Goal: Contribute content: Add original content to the website for others to see

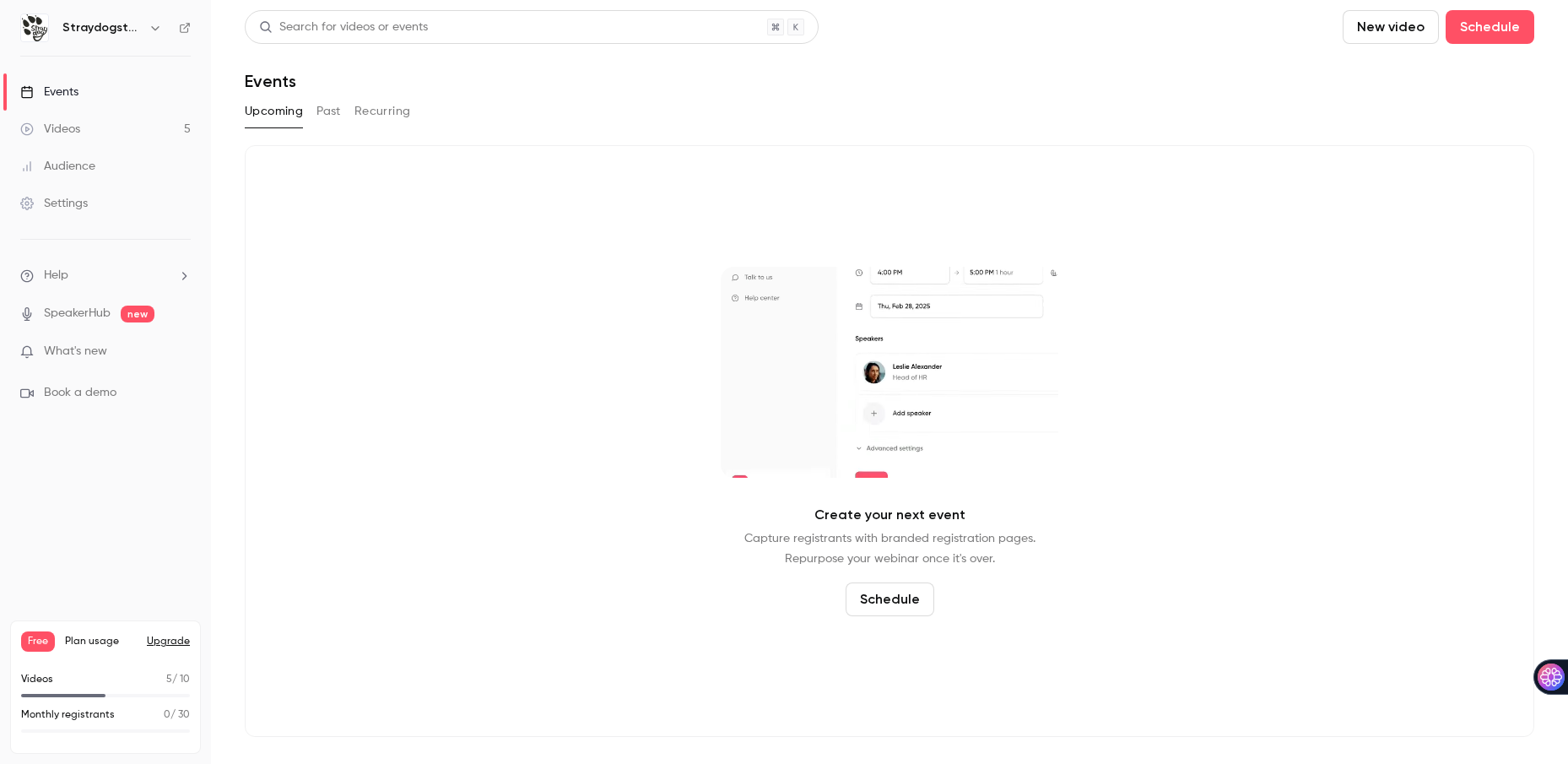
click at [1383, 31] on button "New video" at bounding box center [1390, 27] width 96 height 34
click at [1407, 73] on div "Record" at bounding box center [1452, 73] width 128 height 16
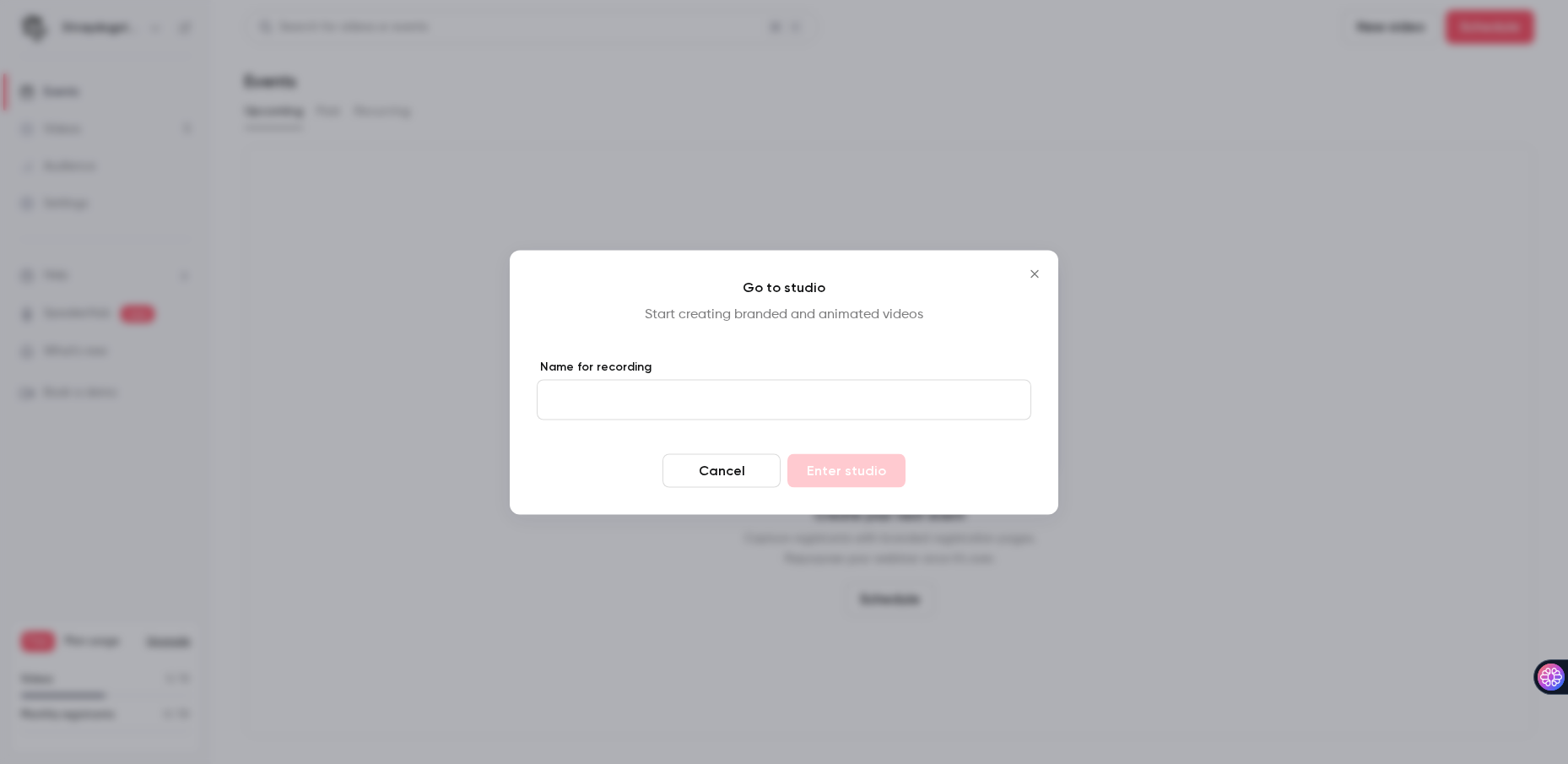
click at [785, 402] on input "Name for recording" at bounding box center [784, 399] width 494 height 41
type input "****"
click at [842, 465] on button "Enter studio" at bounding box center [846, 470] width 118 height 34
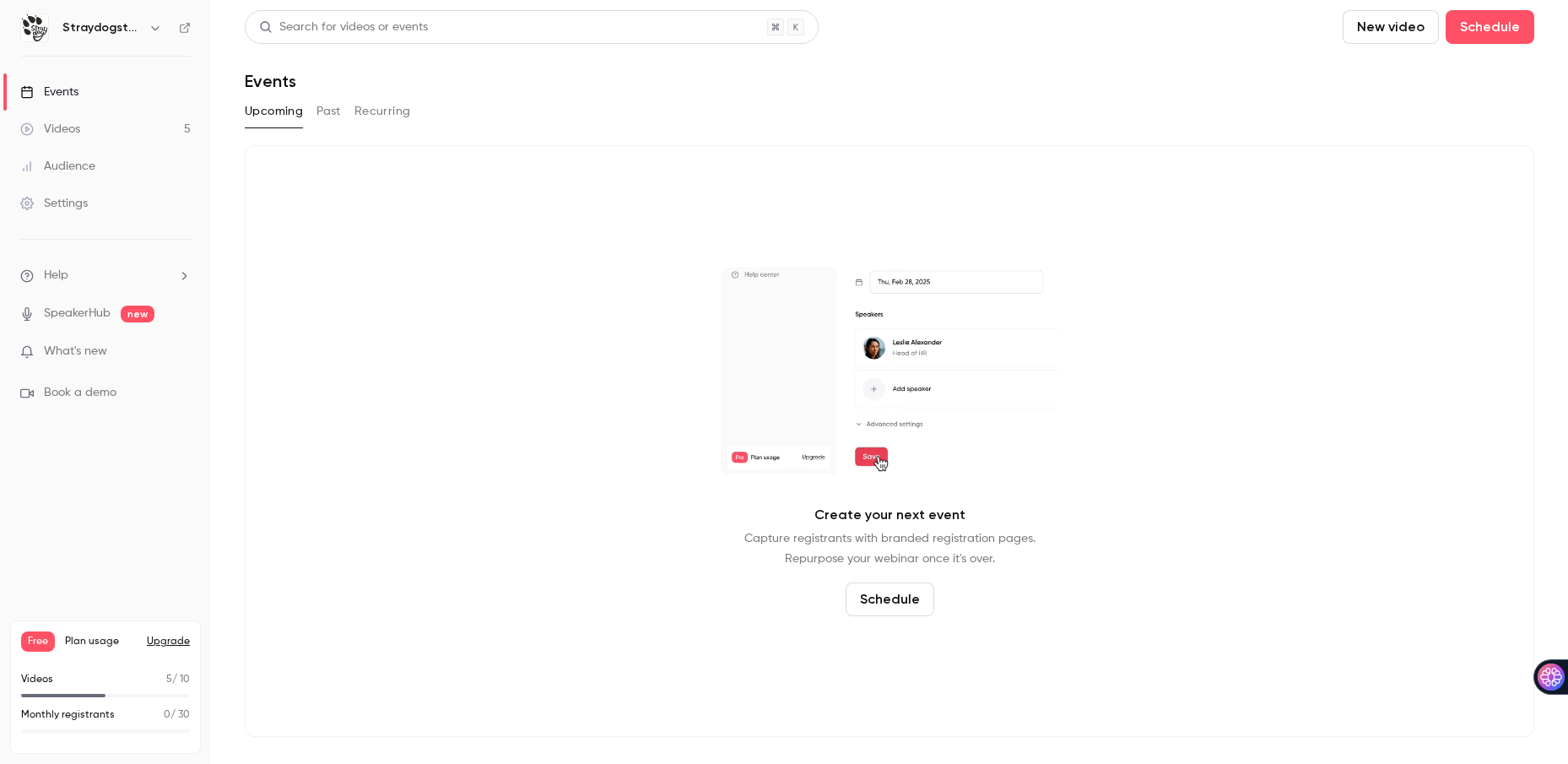
click at [80, 127] on link "Videos 5" at bounding box center [105, 129] width 211 height 37
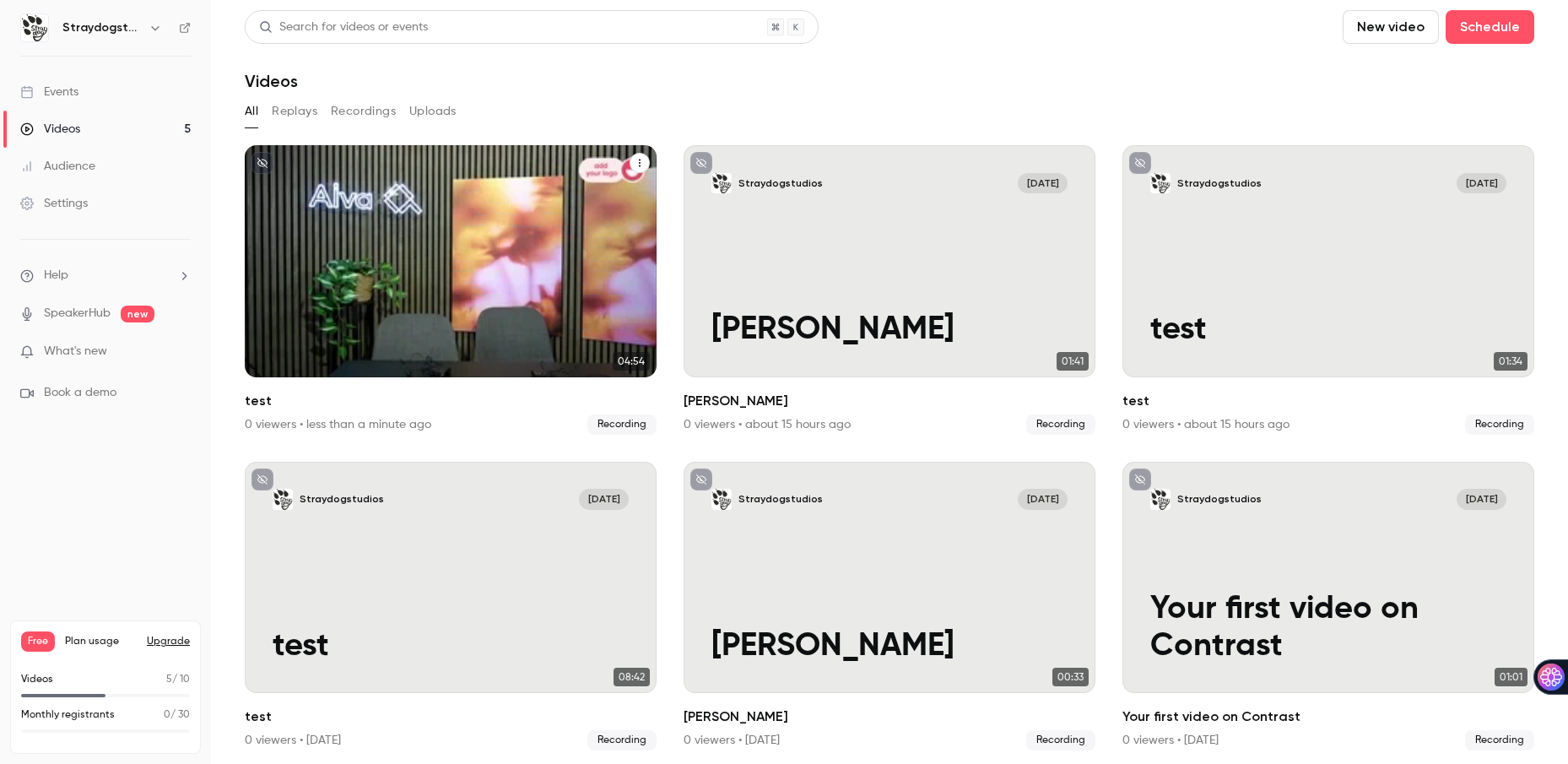
click at [469, 273] on div "Straydogstudios [DATE] test" at bounding box center [450, 261] width 412 height 232
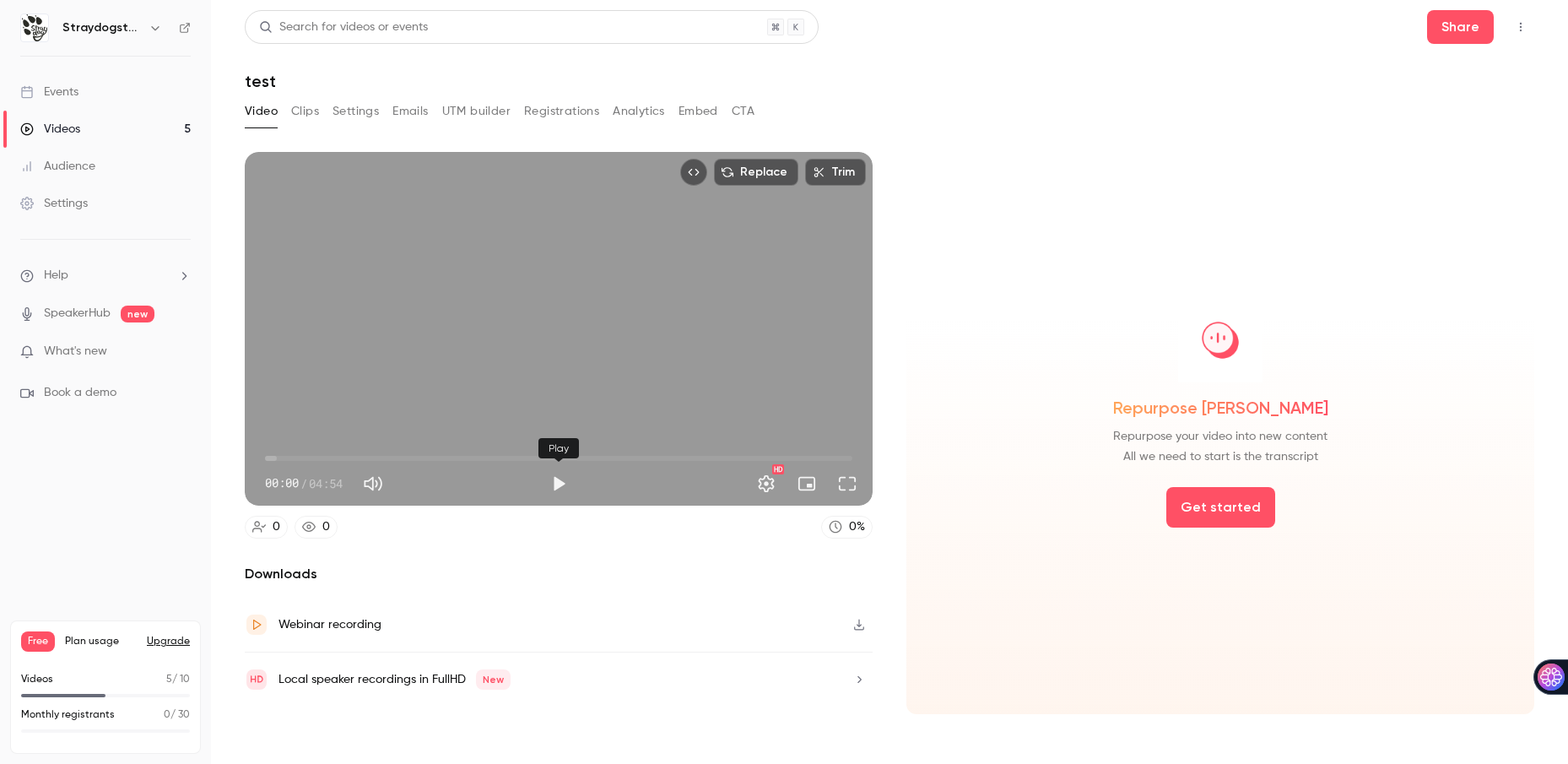
click at [563, 482] on button "Play" at bounding box center [558, 483] width 34 height 34
click at [294, 458] on span "00:01" at bounding box center [558, 458] width 587 height 27
click at [382, 454] on span "00:58" at bounding box center [558, 458] width 587 height 27
click at [429, 455] on span "01:22" at bounding box center [558, 458] width 587 height 27
click at [413, 453] on span "01:13" at bounding box center [558, 458] width 587 height 27
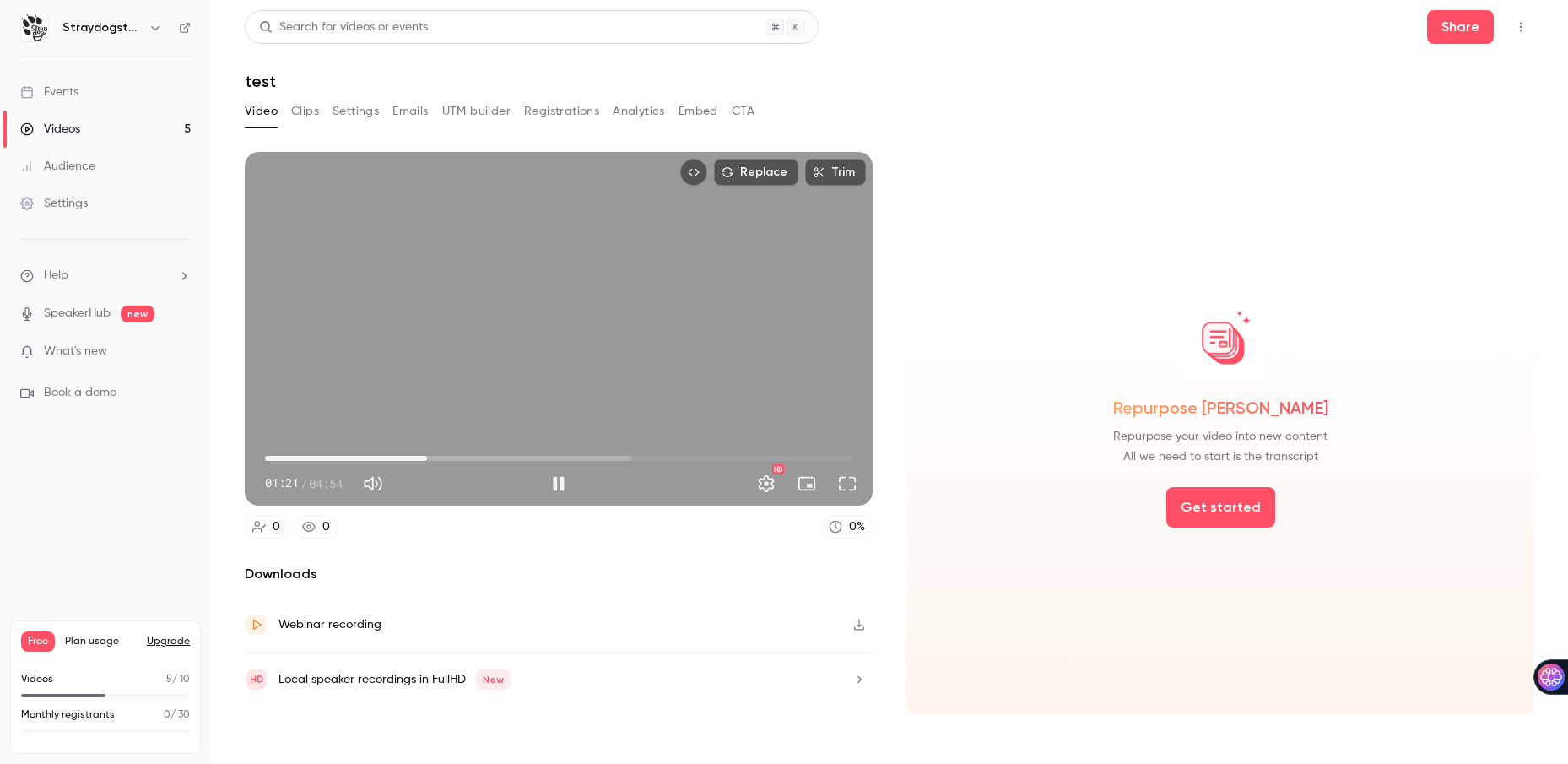
click at [696, 459] on span "01:21" at bounding box center [558, 458] width 587 height 27
click at [722, 456] on span "03:36" at bounding box center [558, 458] width 587 height 27
click at [558, 485] on button "Pause" at bounding box center [558, 483] width 34 height 34
type input "*****"
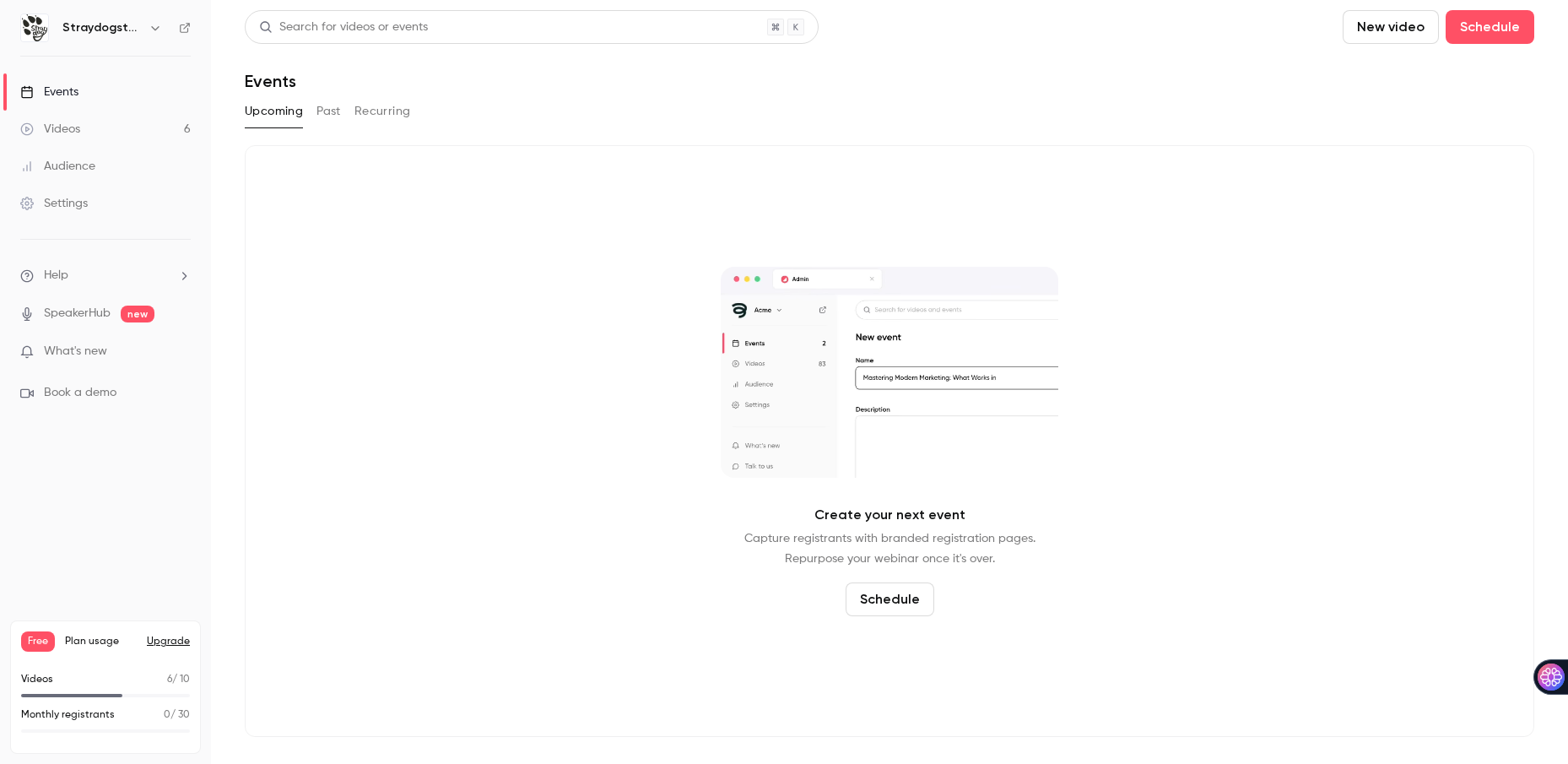
click at [1402, 25] on button "New video" at bounding box center [1390, 27] width 96 height 34
click at [1402, 74] on div "Record" at bounding box center [1452, 73] width 128 height 16
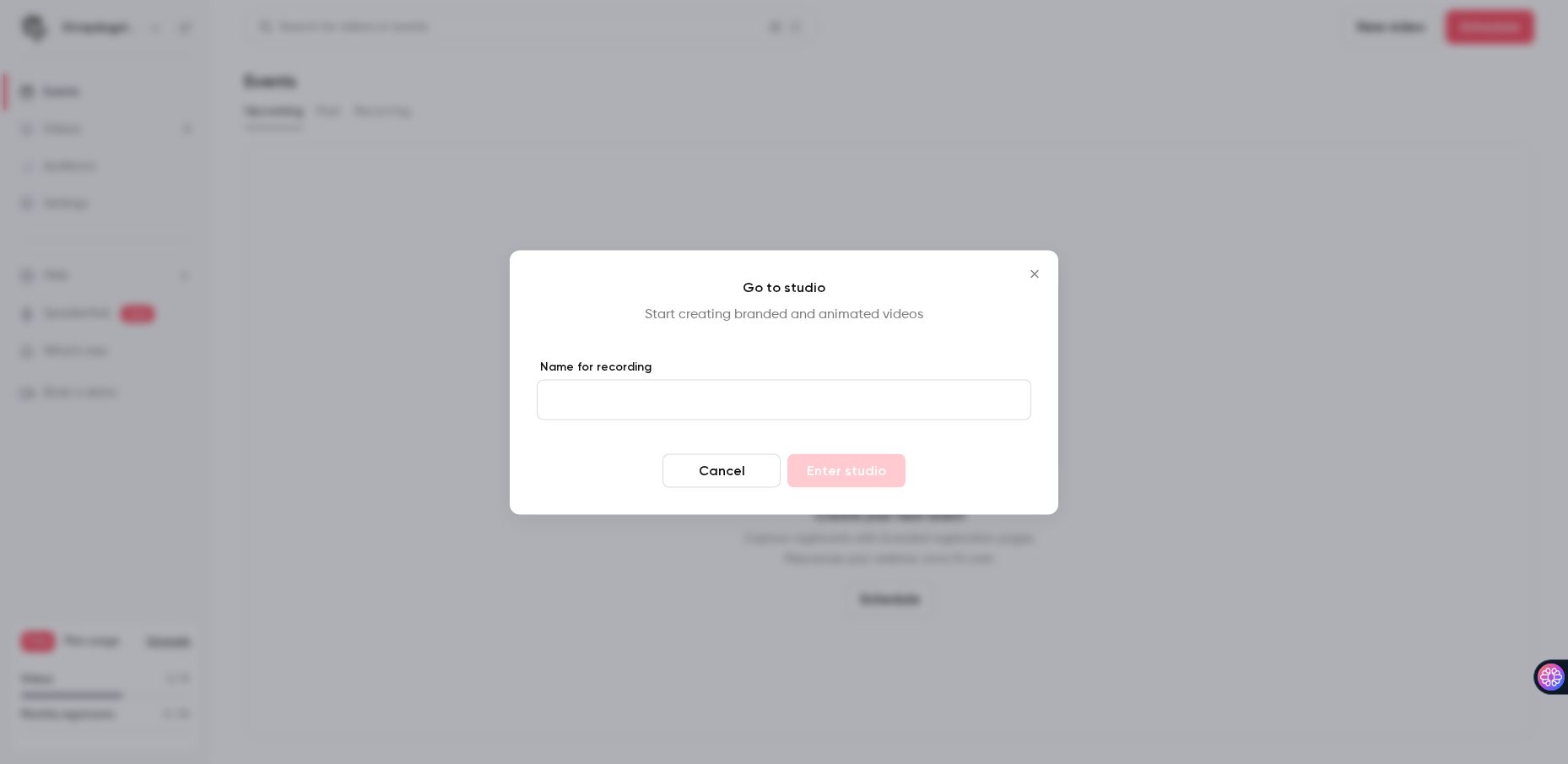
click at [811, 402] on input "Name for recording" at bounding box center [784, 399] width 494 height 41
type input "***"
click at [853, 462] on button "Enter studio" at bounding box center [846, 470] width 118 height 34
